Goal: Information Seeking & Learning: Check status

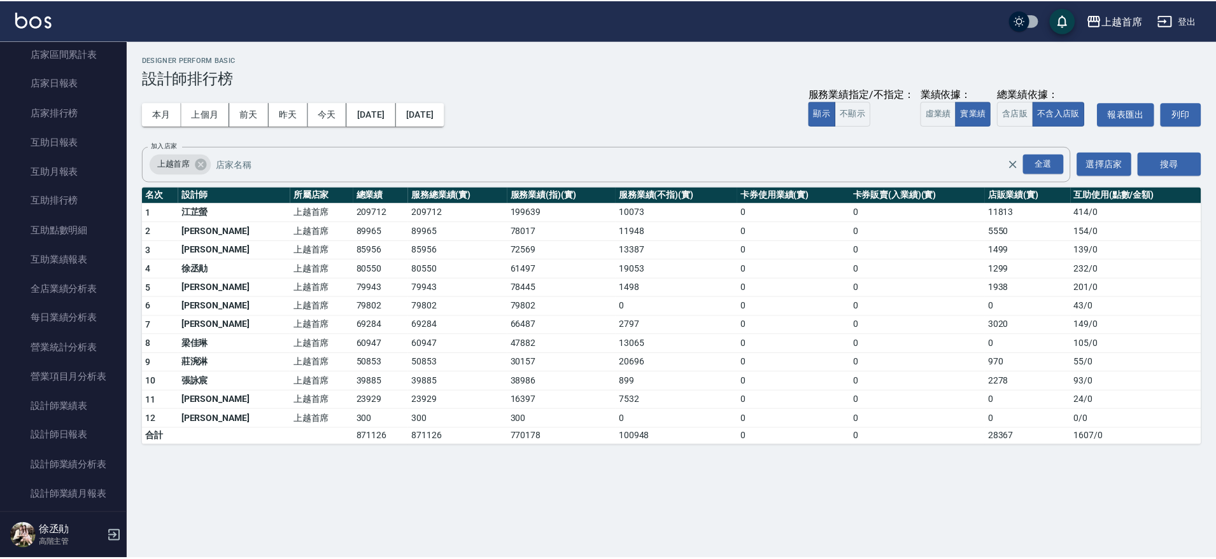
scroll to position [489, 0]
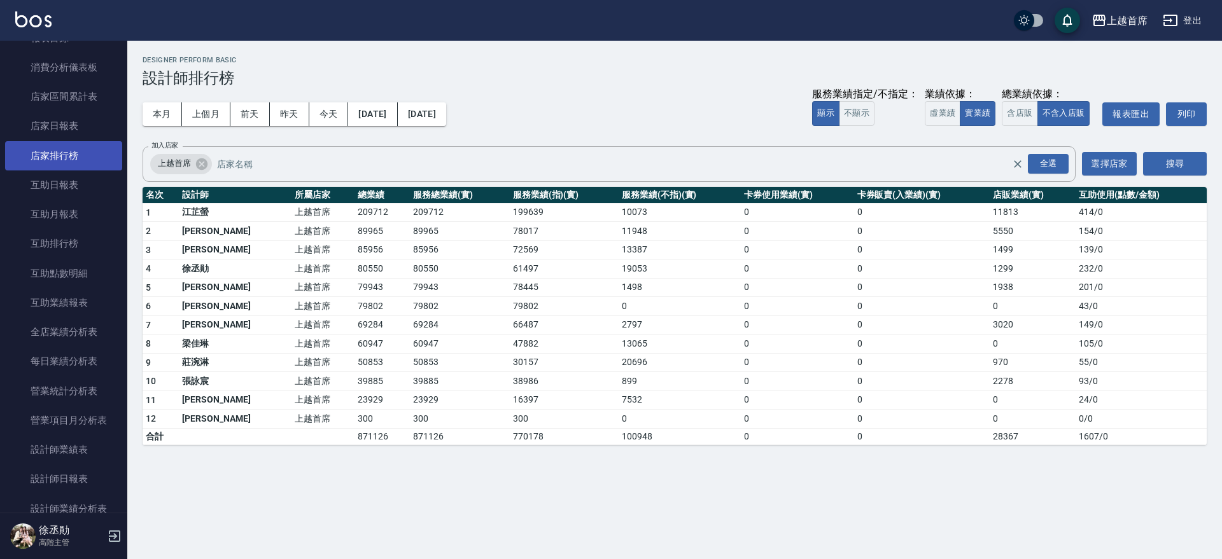
click at [66, 168] on link "店家排行榜" at bounding box center [63, 155] width 117 height 29
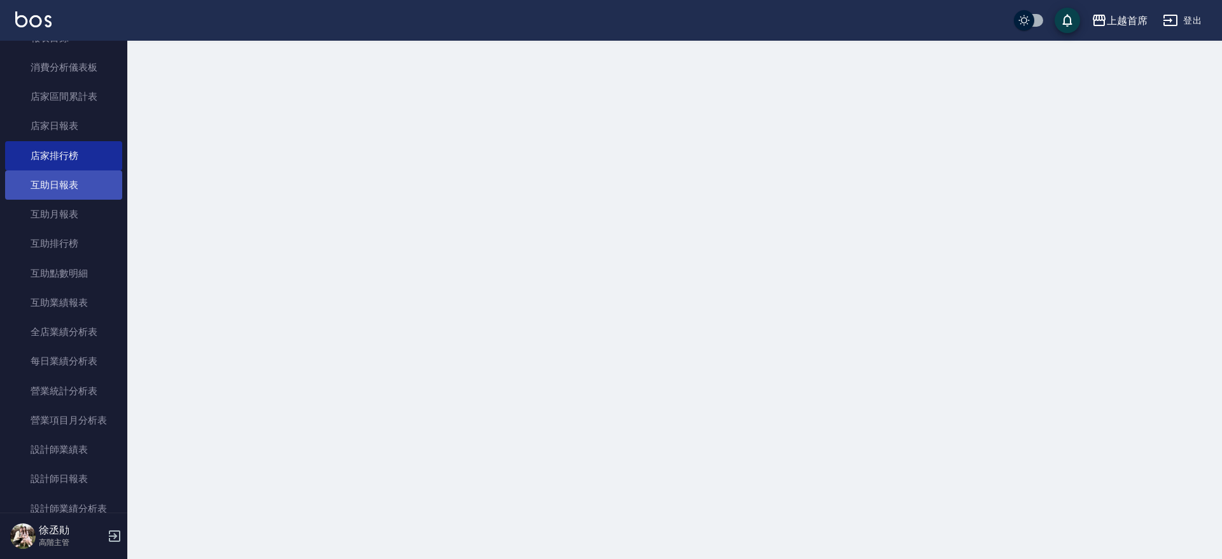
click at [73, 175] on link "互助日報表" at bounding box center [63, 185] width 117 height 29
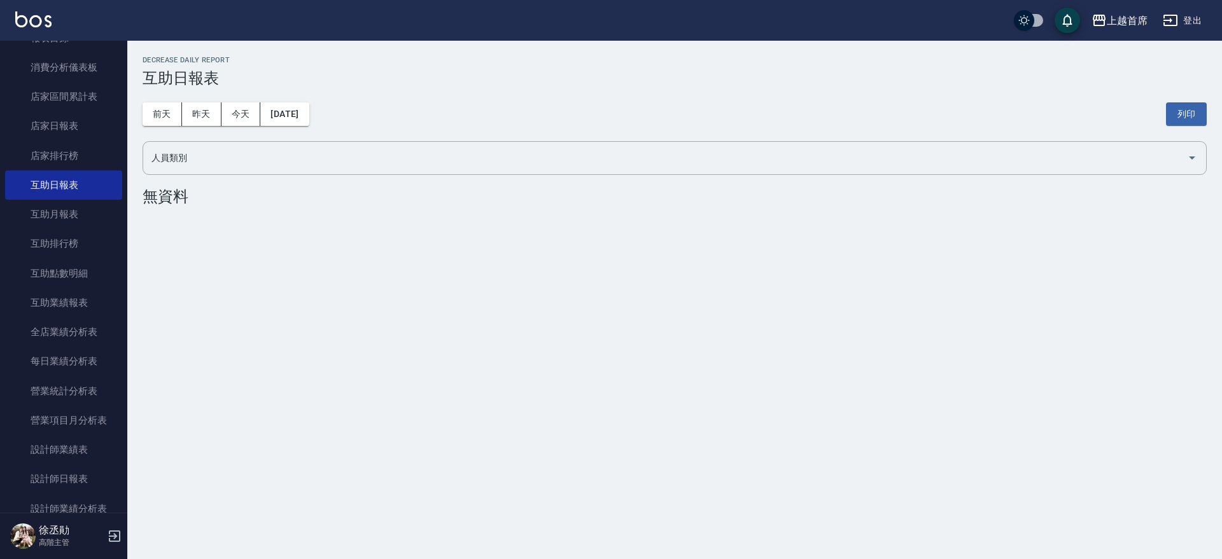
drag, startPoint x: 381, startPoint y: 266, endPoint x: 638, endPoint y: 256, distance: 257.9
click at [382, 263] on div "上越首席 [DATE] 互助日報表 列印時間： [DATE][PHONE_NUMBER]:14 Decrease Daily Report 互助日報表 [DA…" at bounding box center [611, 279] width 1222 height 559
click at [190, 111] on button "昨天" at bounding box center [201, 114] width 39 height 24
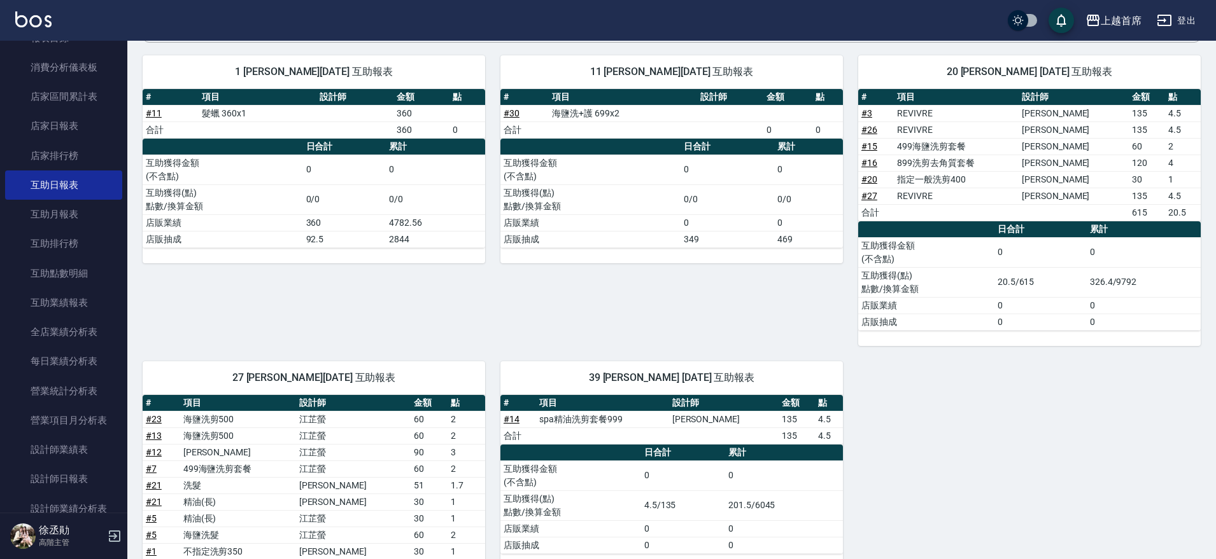
scroll to position [133, 0]
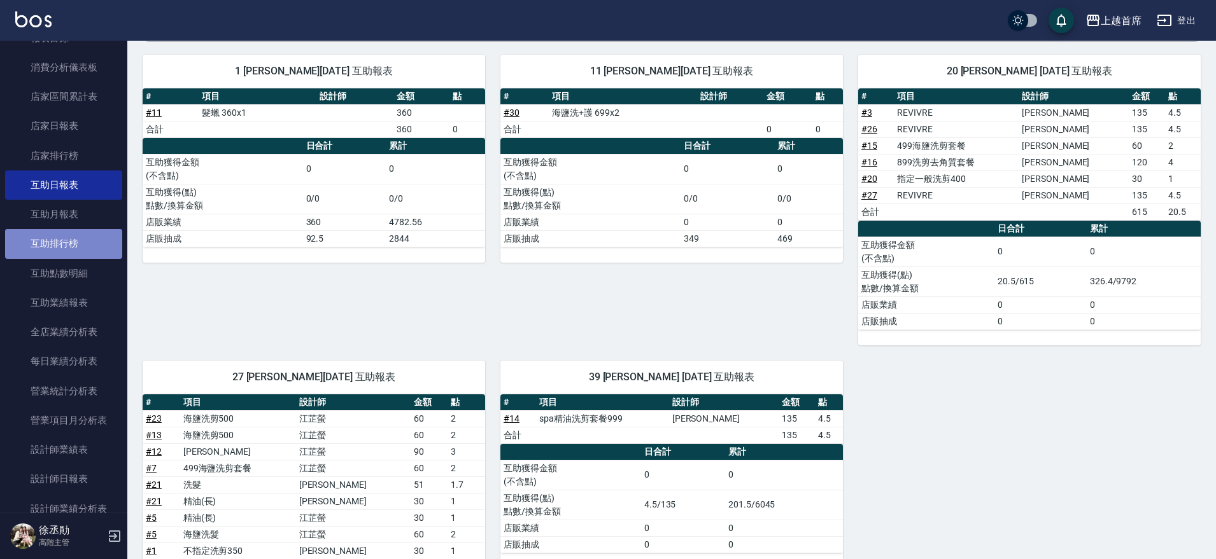
click at [80, 246] on link "互助排行榜" at bounding box center [63, 243] width 117 height 29
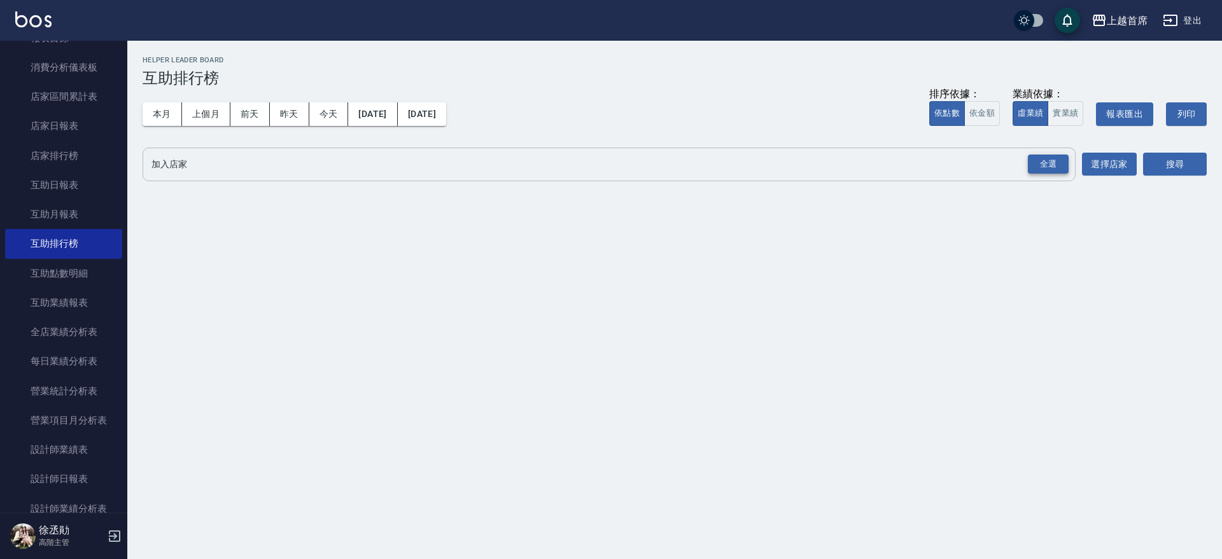
click at [1034, 165] on div "全選" at bounding box center [1048, 165] width 41 height 20
drag, startPoint x: 1202, startPoint y: 164, endPoint x: 1196, endPoint y: 170, distance: 8.6
click at [1200, 165] on button "搜尋" at bounding box center [1175, 165] width 64 height 24
